Goal: Information Seeking & Learning: Learn about a topic

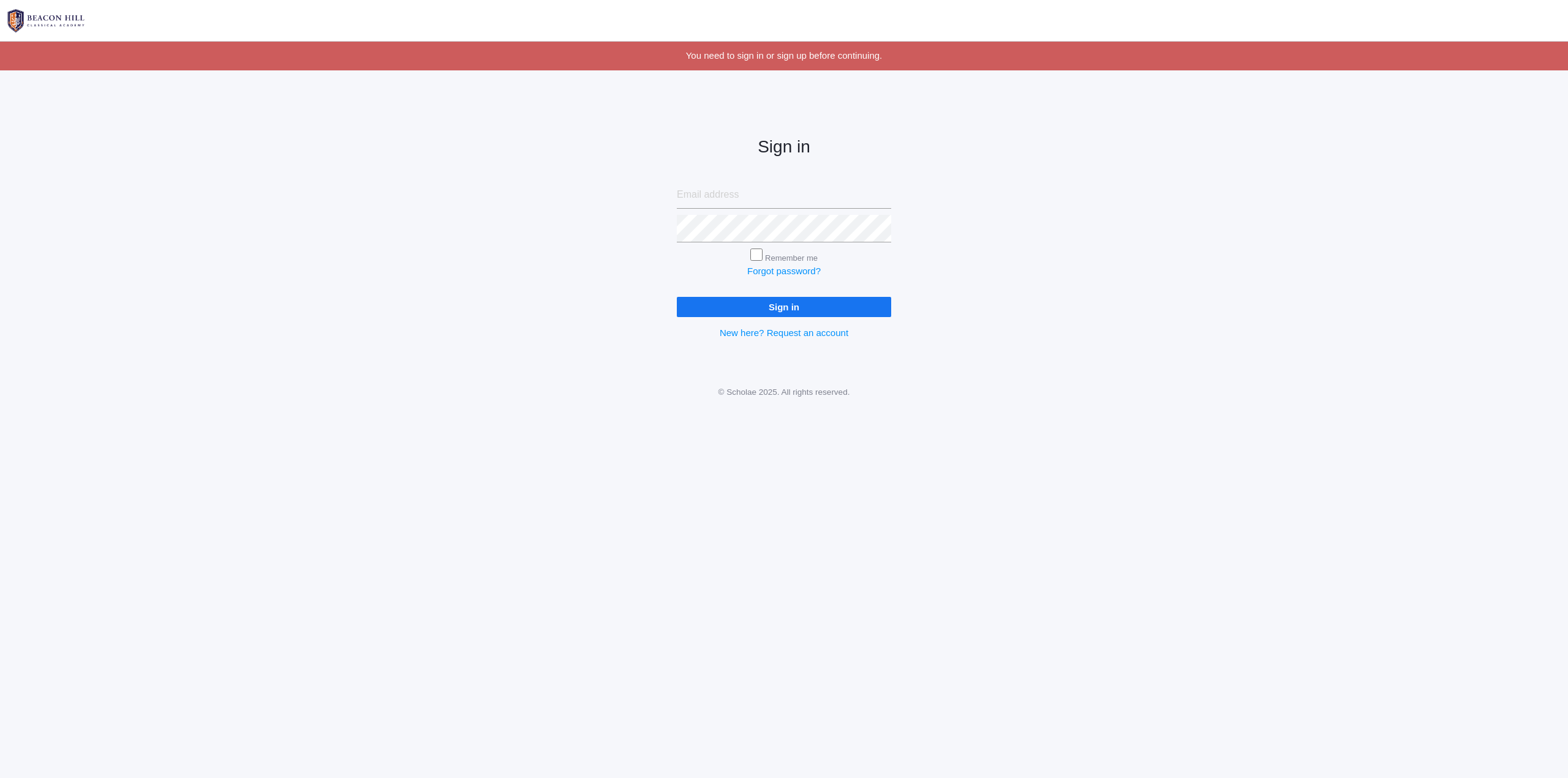
type input "[EMAIL_ADDRESS][DOMAIN_NAME]"
click at [787, 303] on input "Sign in" at bounding box center [784, 307] width 214 height 20
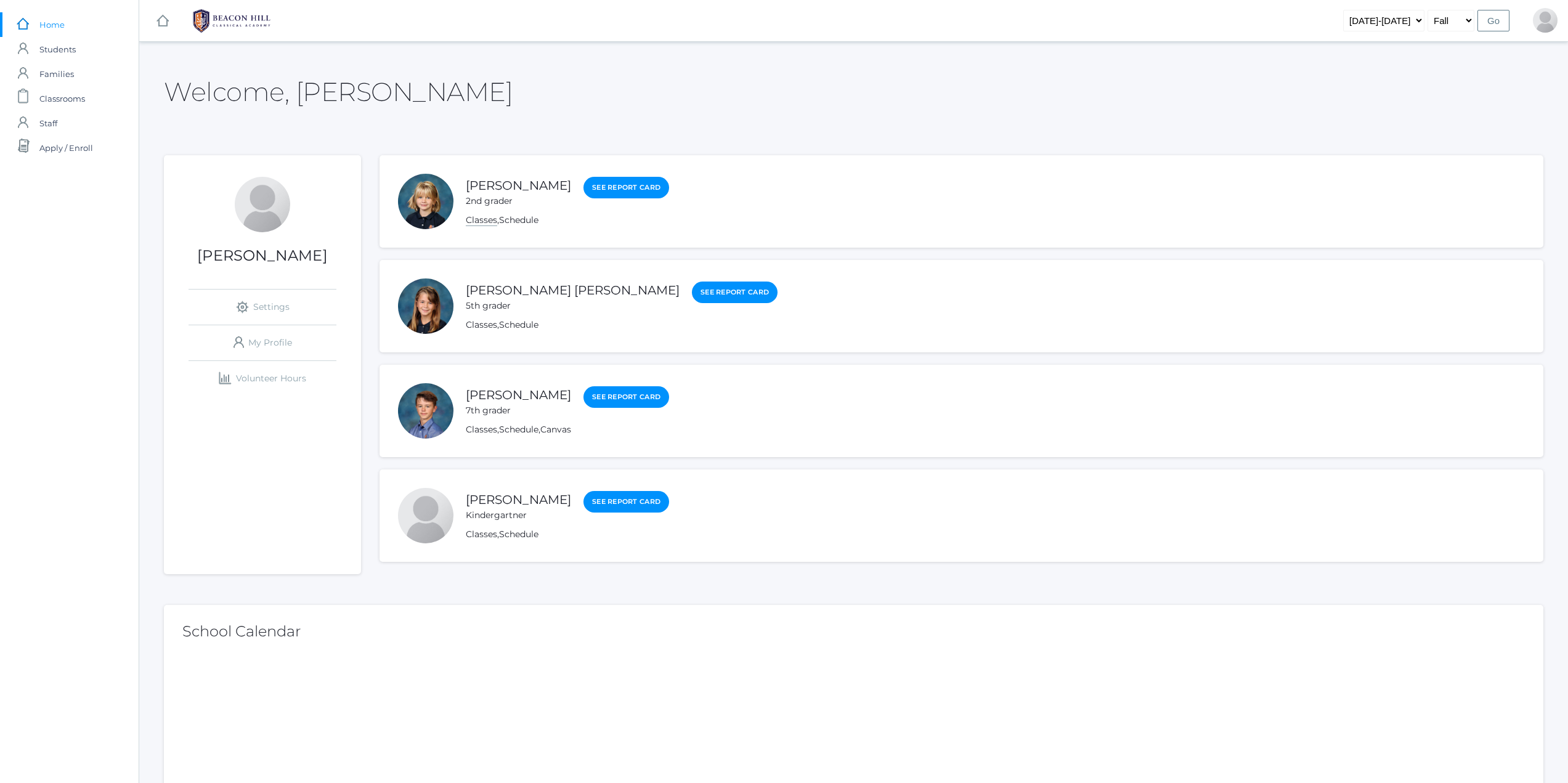
click at [477, 223] on link "Classes" at bounding box center [481, 220] width 31 height 12
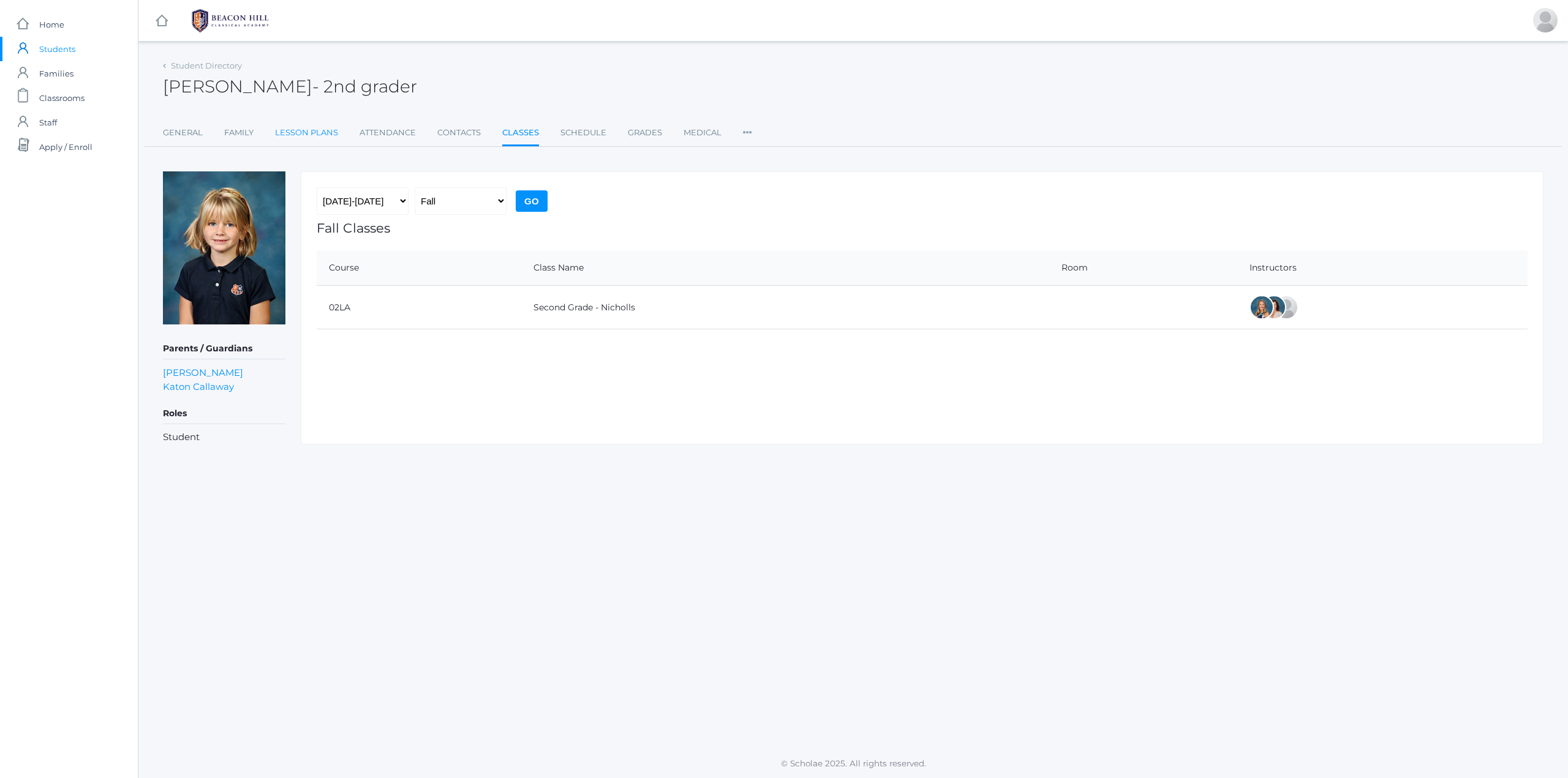
click at [295, 135] on link "Lesson Plans" at bounding box center [306, 133] width 63 height 24
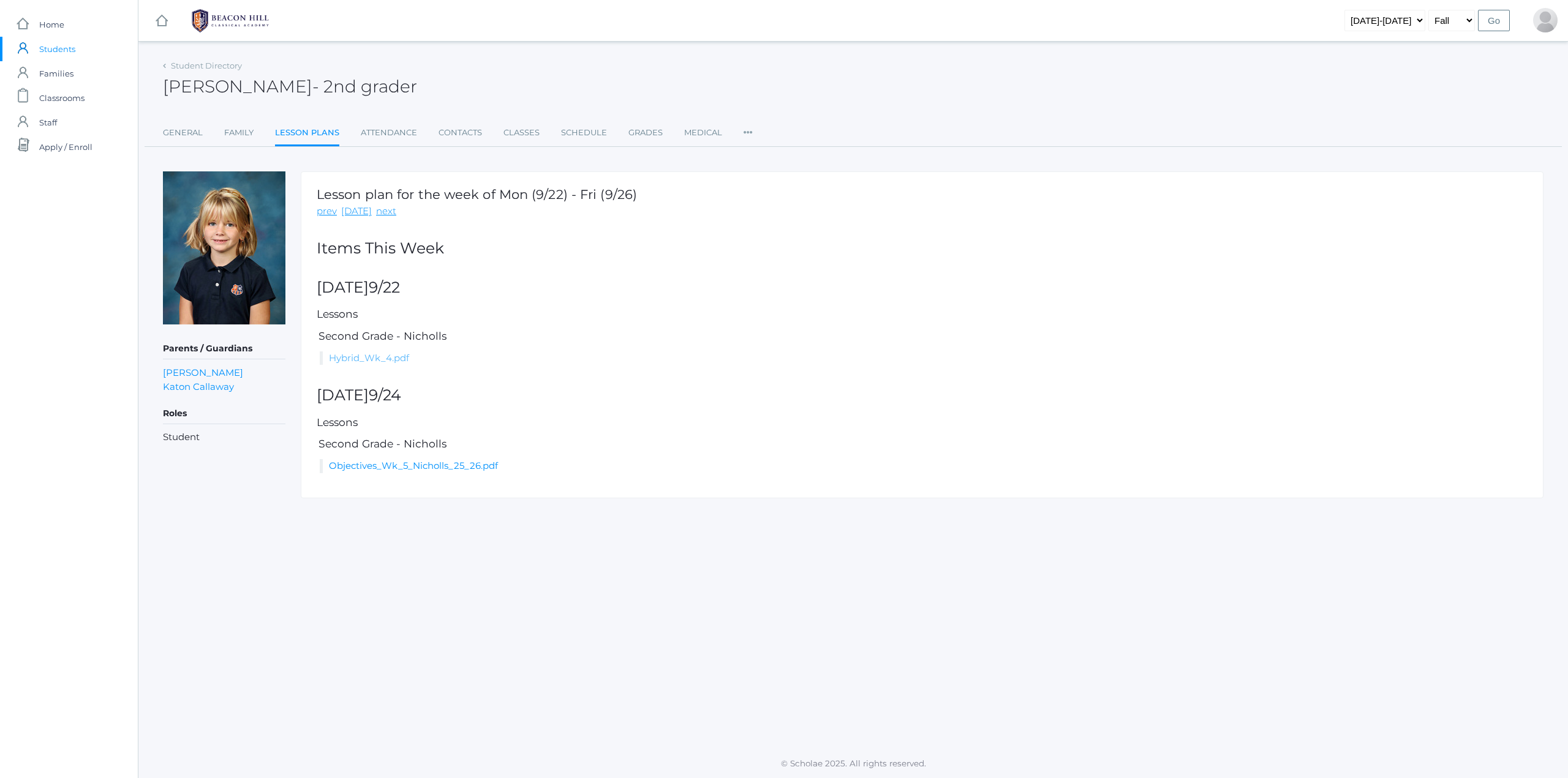
click at [341, 356] on link "Hybrid_Wk_4.pdf" at bounding box center [369, 358] width 80 height 11
click at [252, 133] on link "Family" at bounding box center [239, 133] width 29 height 24
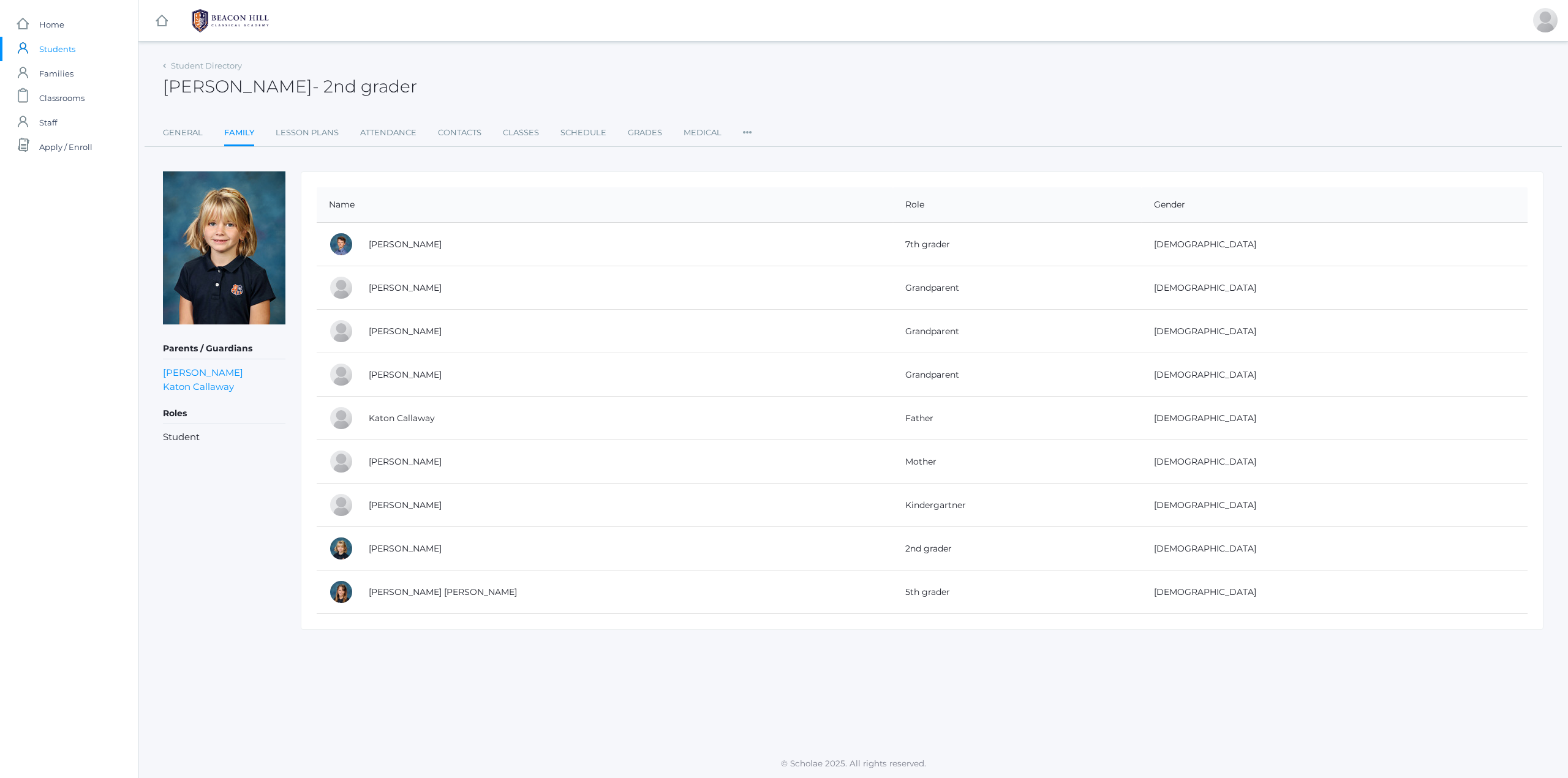
click at [404, 597] on td "Kennedy Callaway" at bounding box center [624, 592] width 536 height 43
click at [406, 593] on link "Kennedy Callaway" at bounding box center [442, 592] width 148 height 11
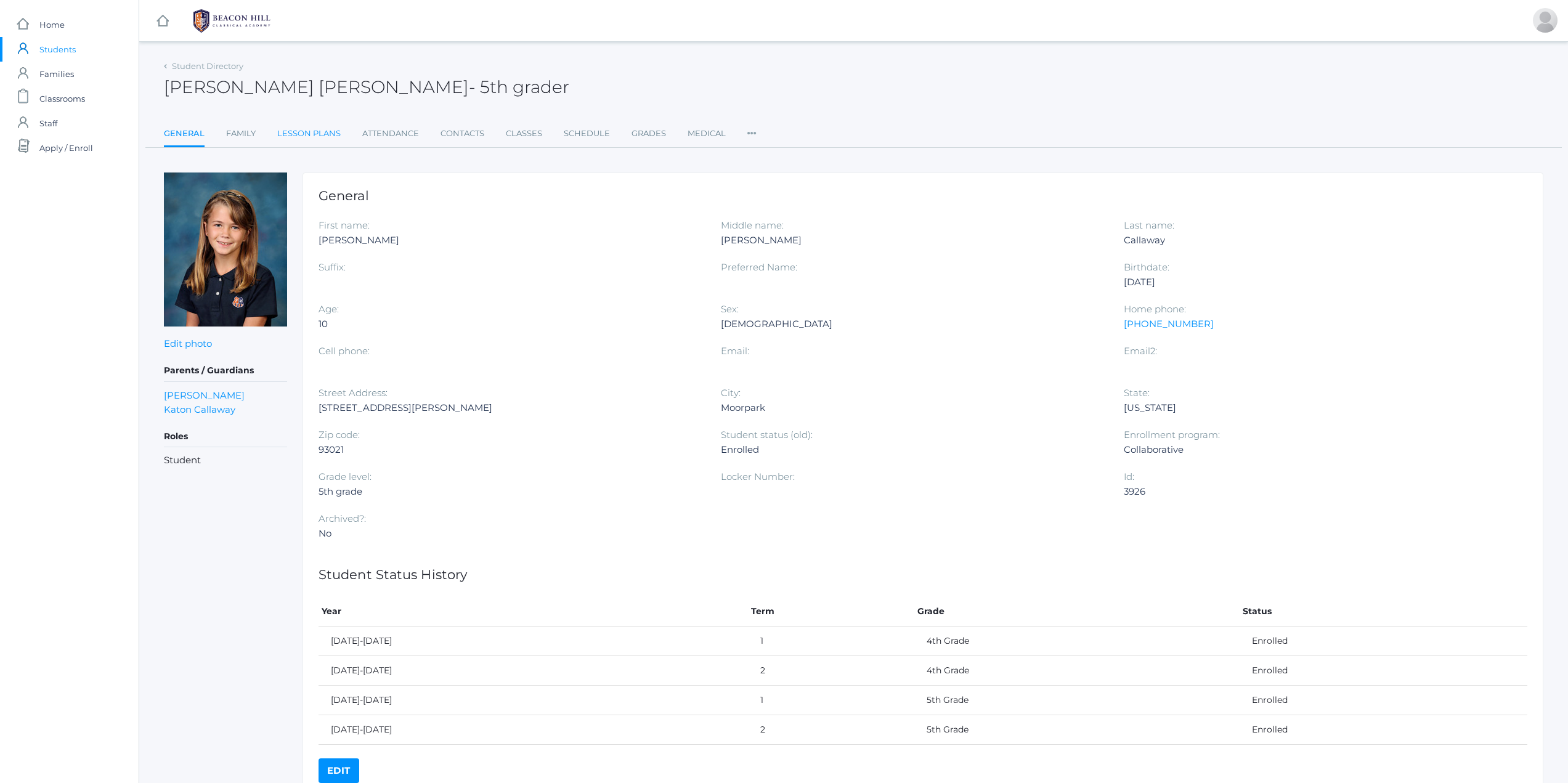
click at [302, 131] on link "Lesson Plans" at bounding box center [309, 134] width 63 height 24
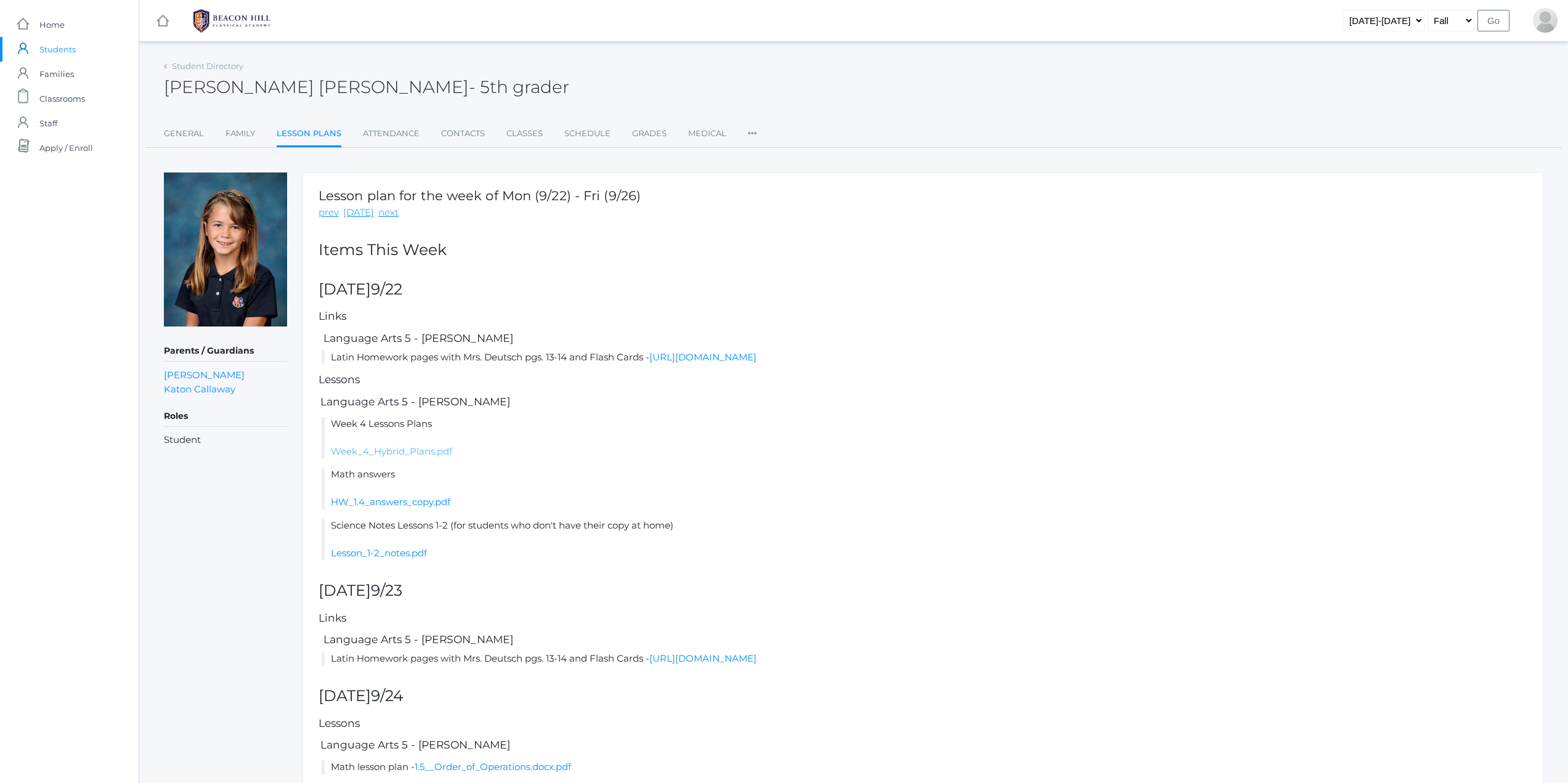
click at [378, 448] on link "Week_4_Hybrid_Plans.pdf" at bounding box center [392, 451] width 122 height 12
click at [241, 133] on link "Family" at bounding box center [240, 134] width 29 height 24
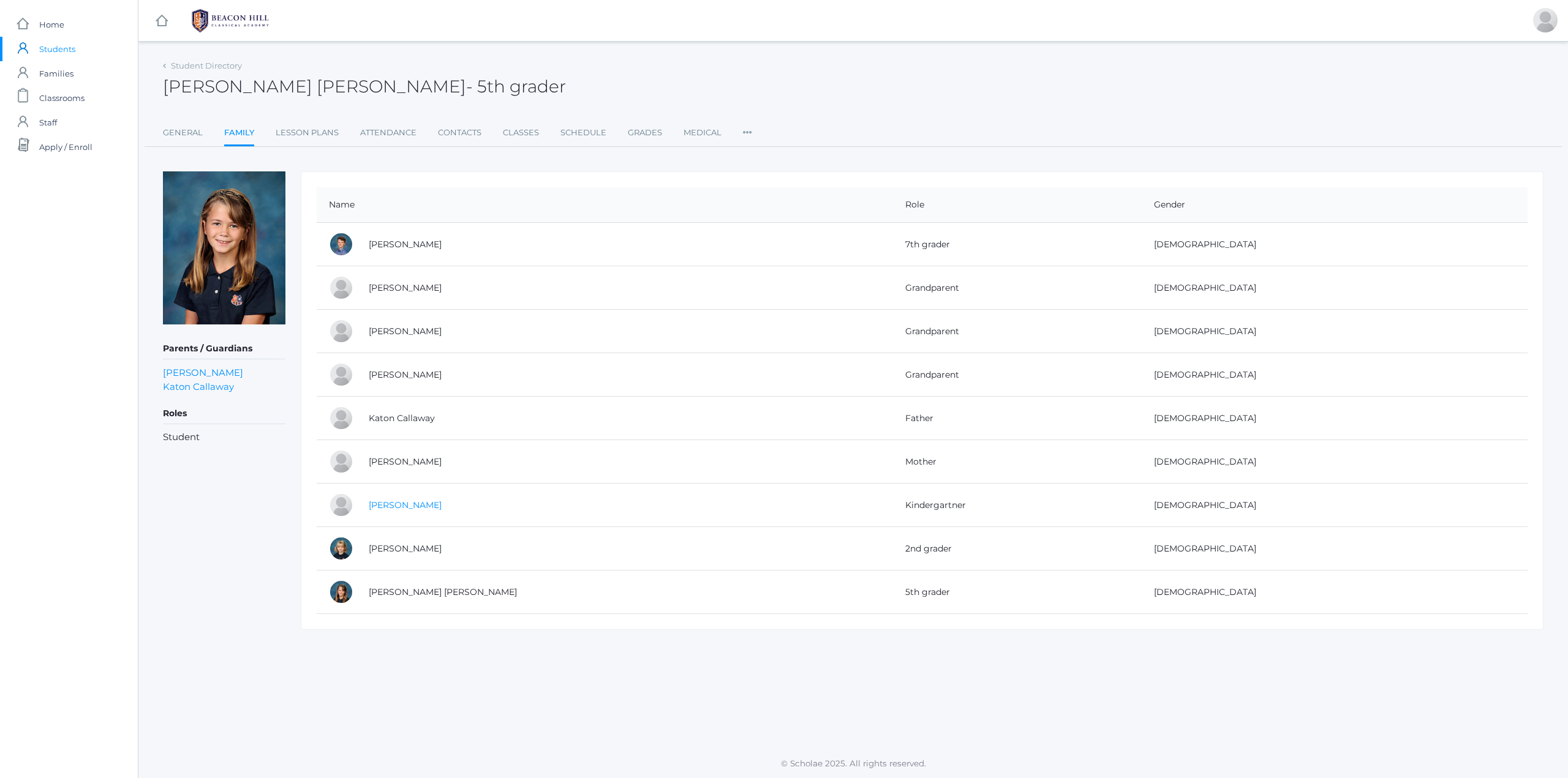
click at [400, 501] on link "Kiel Callaway" at bounding box center [405, 504] width 73 height 11
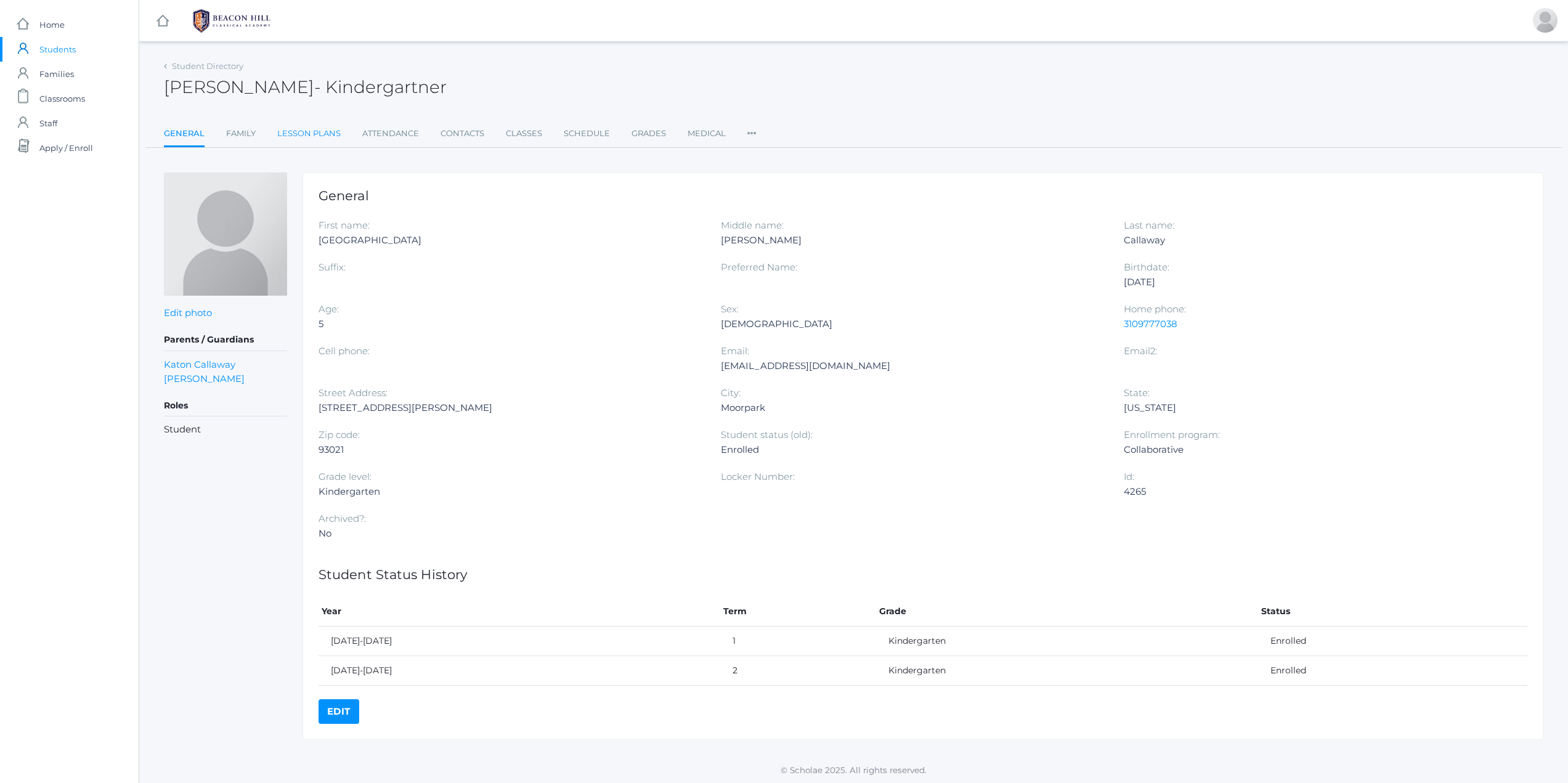
click at [298, 129] on link "Lesson Plans" at bounding box center [309, 134] width 63 height 24
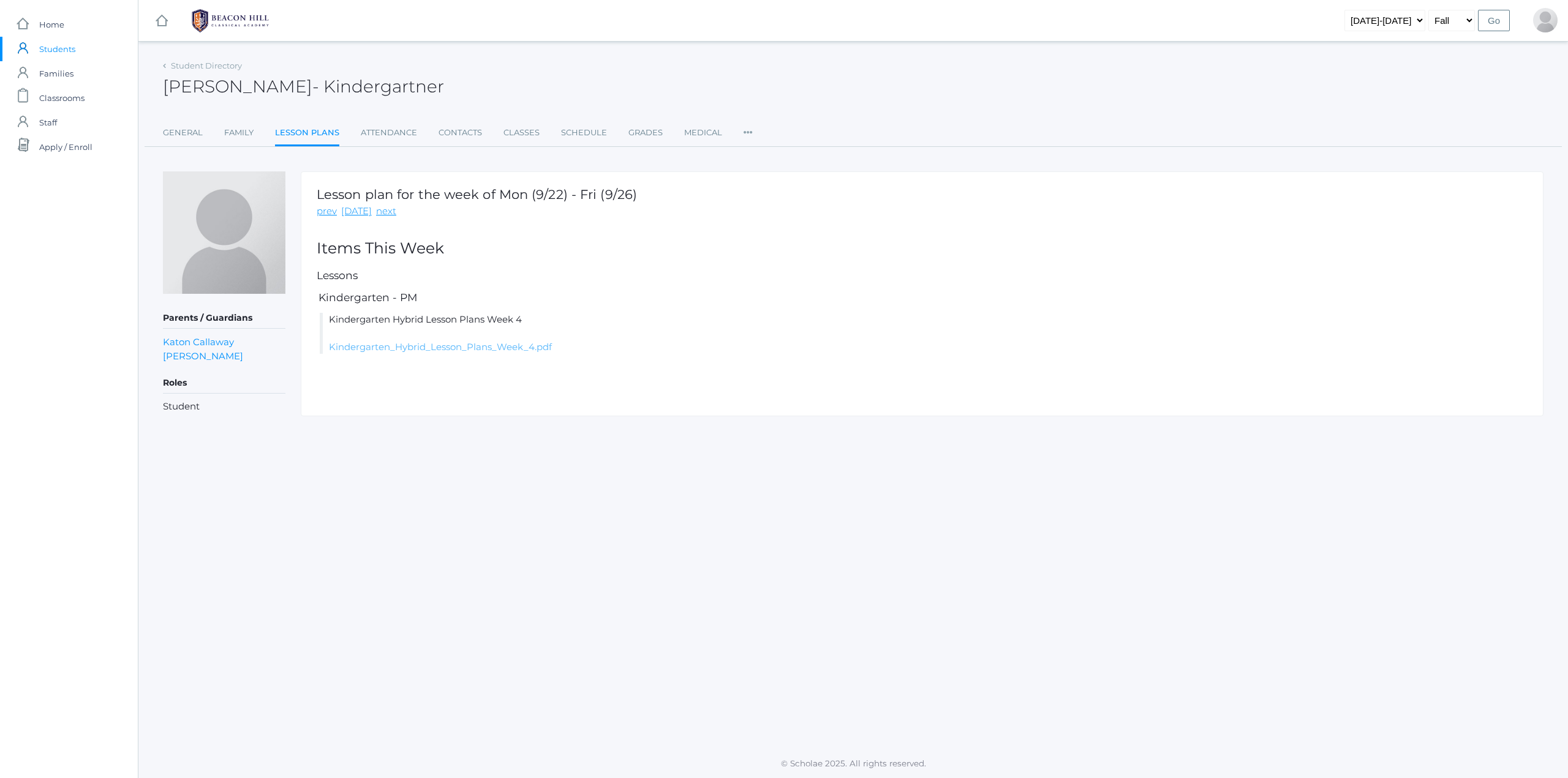
click at [480, 348] on link "Kindergarten_Hybrid_Lesson_Plans_Week_4.pdf" at bounding box center [440, 347] width 223 height 11
click at [230, 130] on link "Family" at bounding box center [239, 133] width 29 height 24
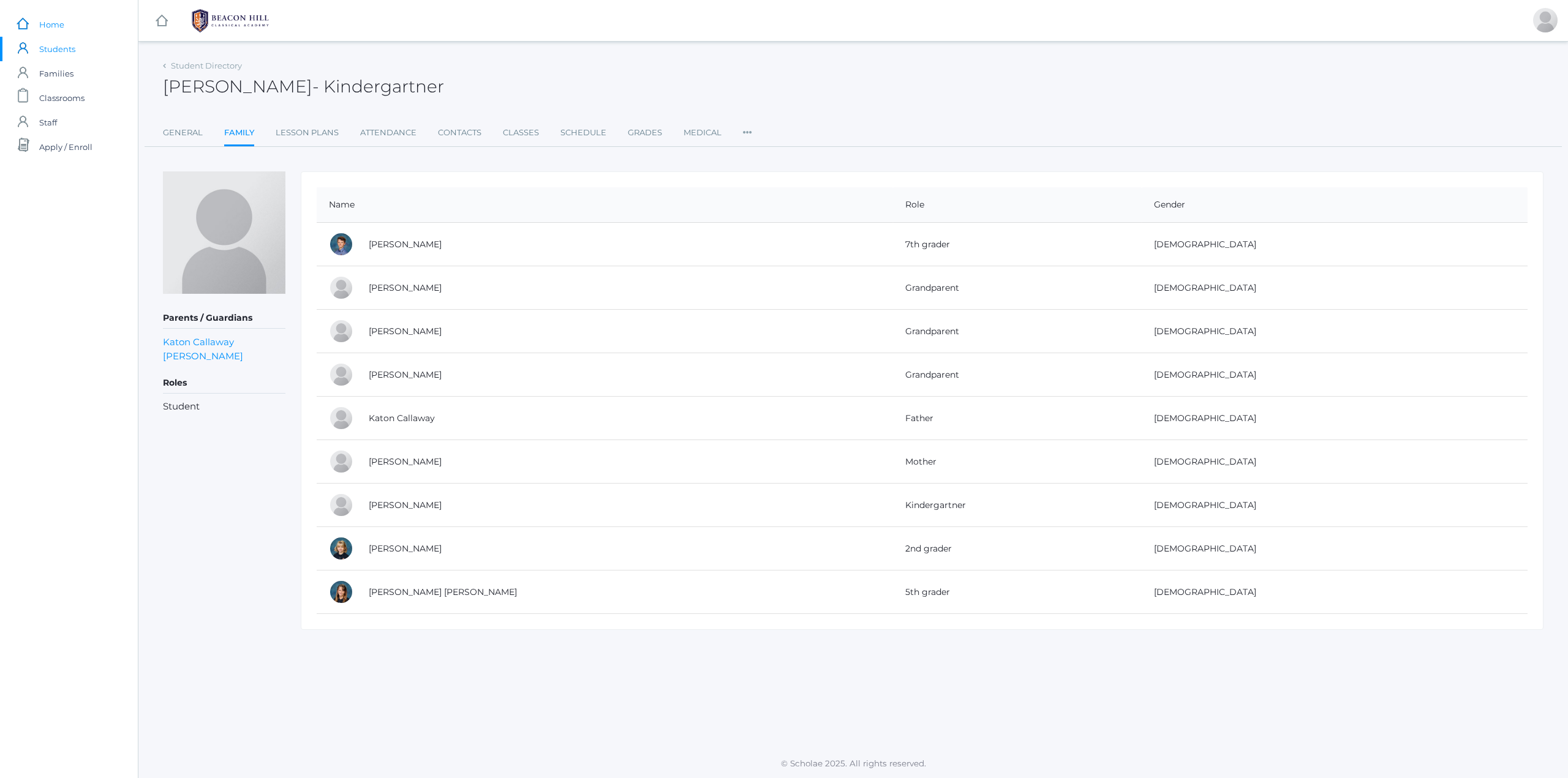
click at [67, 23] on link "icons/ui/navigation/home Created with Sketch. Home" at bounding box center [69, 24] width 138 height 24
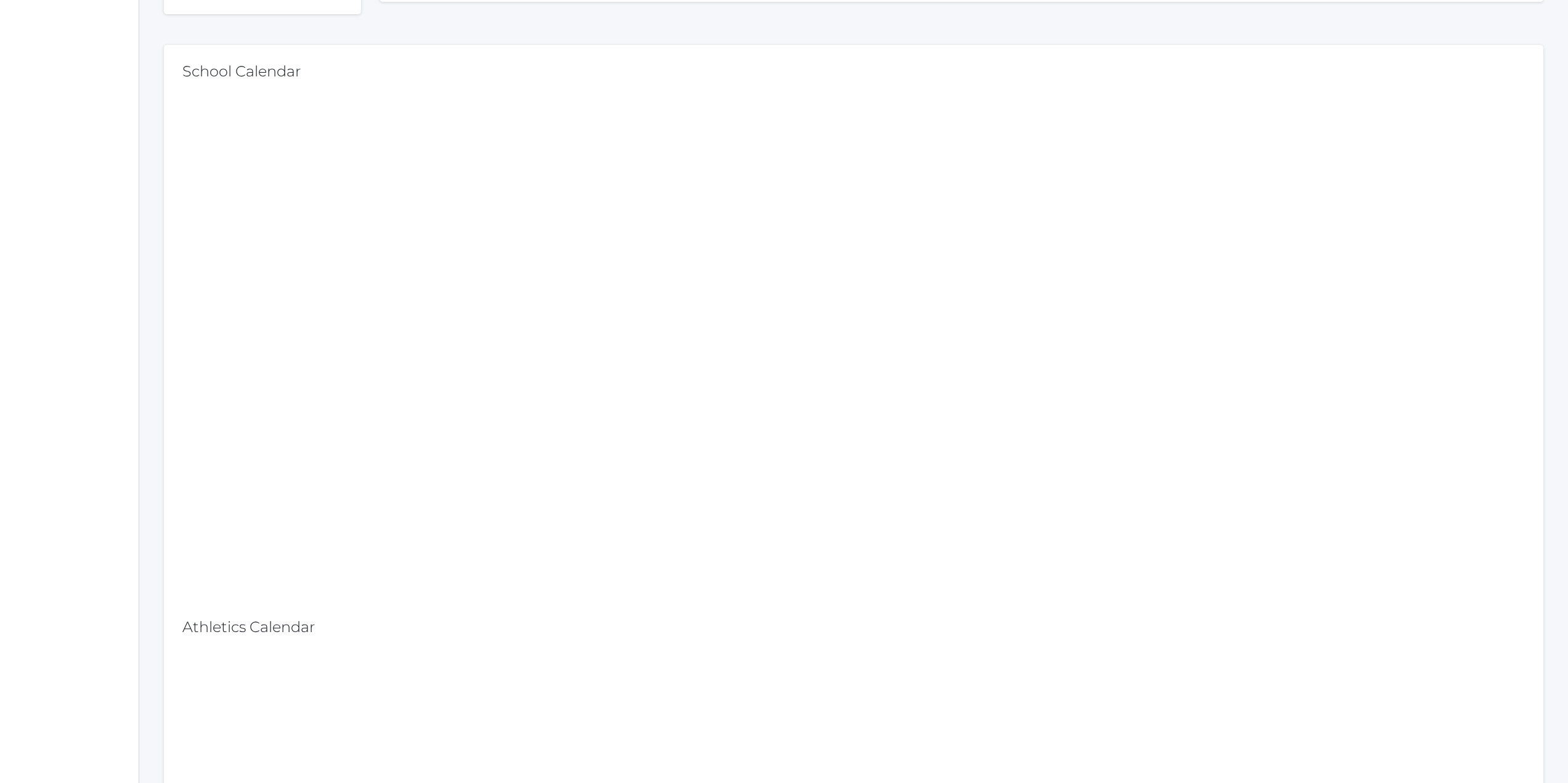
scroll to position [432, 0]
